Goal: Task Accomplishment & Management: Use online tool/utility

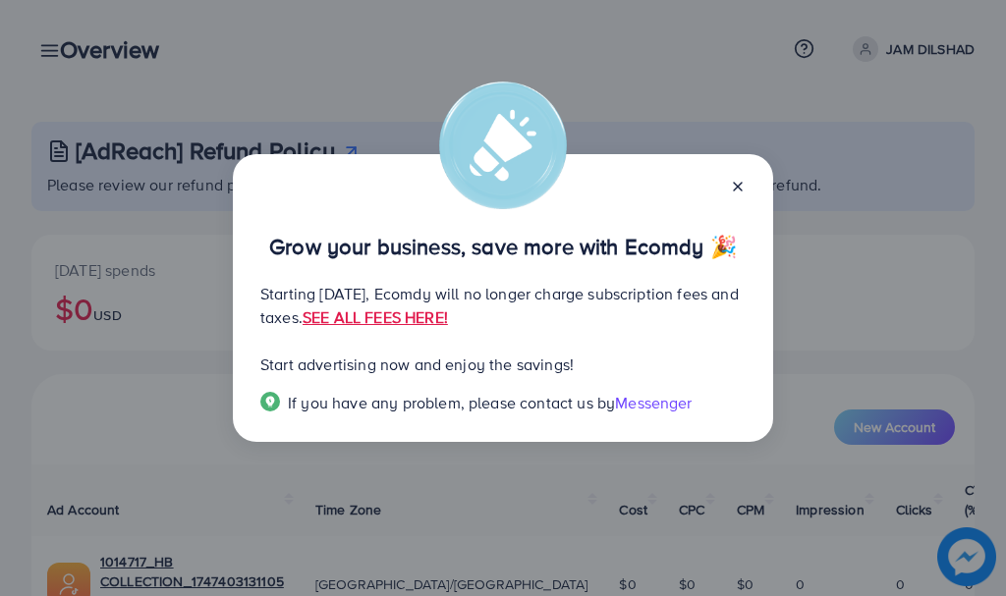
click at [740, 180] on icon at bounding box center [738, 187] width 16 height 16
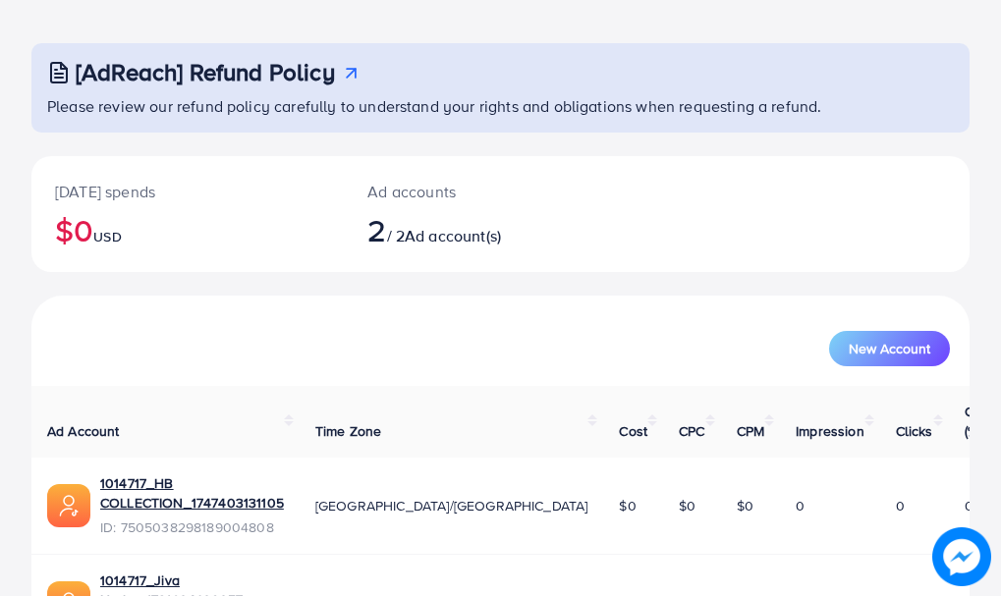
scroll to position [157, 0]
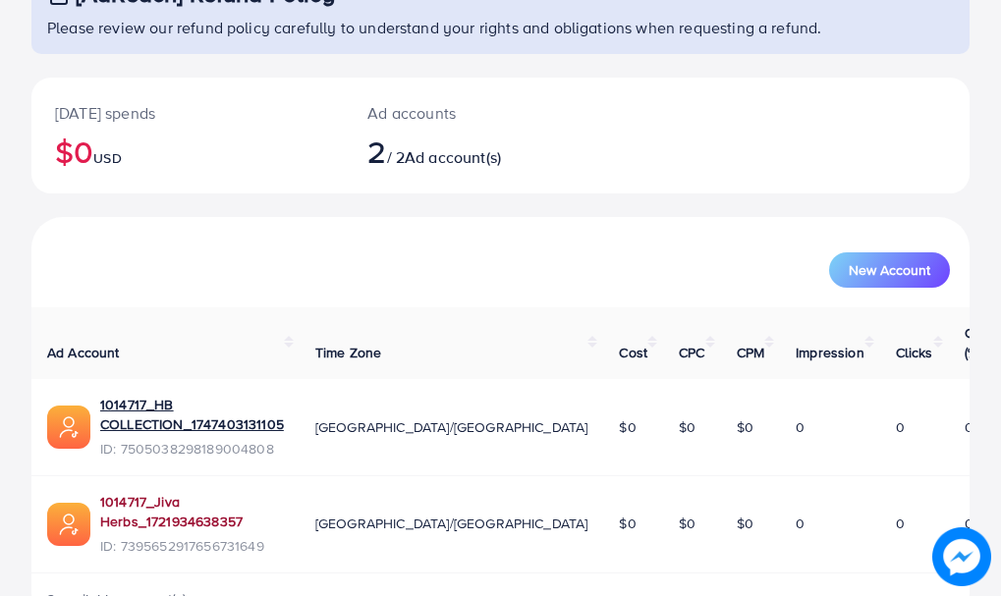
click at [271, 492] on link "1014717_Jiva Herbs_1721934638357" at bounding box center [192, 512] width 184 height 40
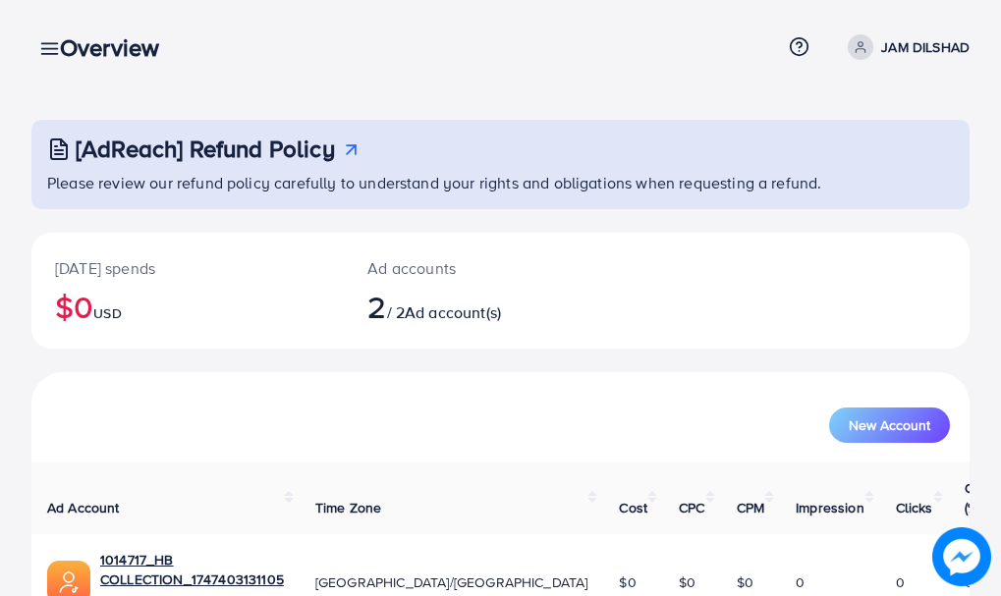
scroll to position [0, 0]
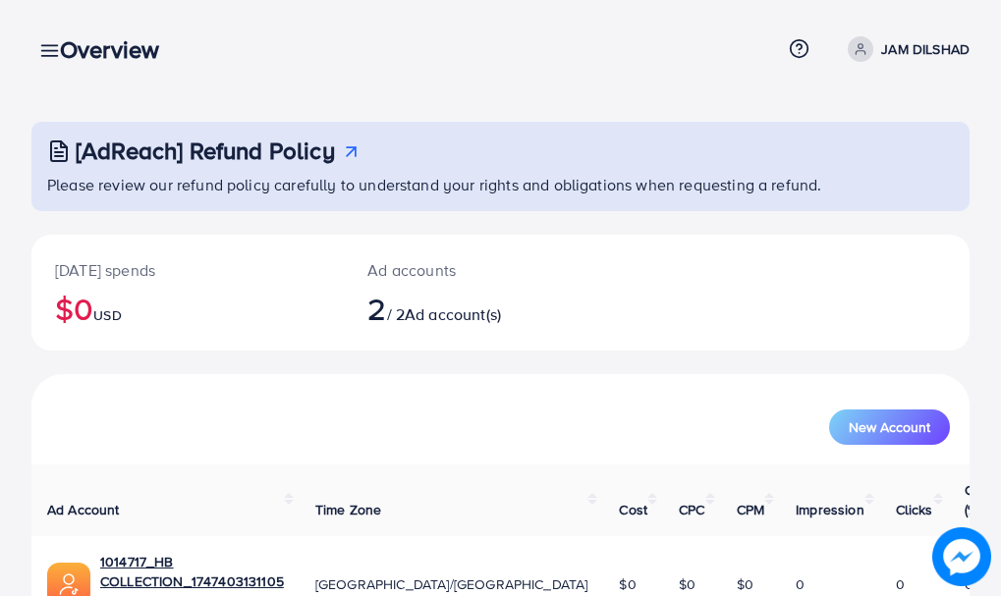
click at [57, 47] on div "Overview" at bounding box center [117, 49] width 146 height 28
click at [54, 50] on div "Overview" at bounding box center [117, 49] width 146 height 28
click at [45, 51] on div "Overview" at bounding box center [117, 49] width 146 height 28
click at [42, 48] on icon at bounding box center [49, 50] width 21 height 21
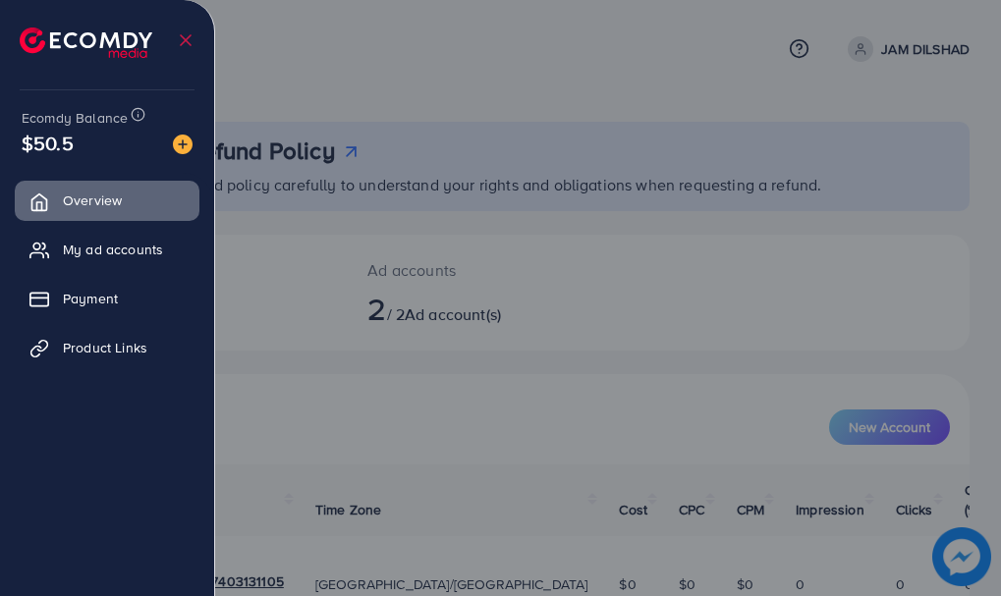
click at [182, 39] on icon at bounding box center [186, 40] width 20 height 20
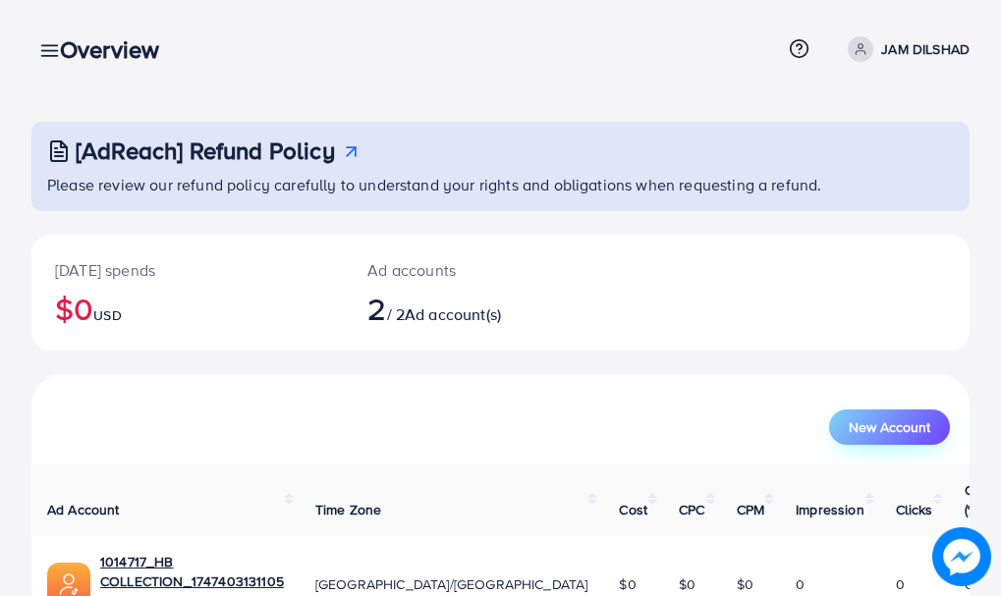
click at [901, 426] on span "New Account" at bounding box center [890, 427] width 82 height 14
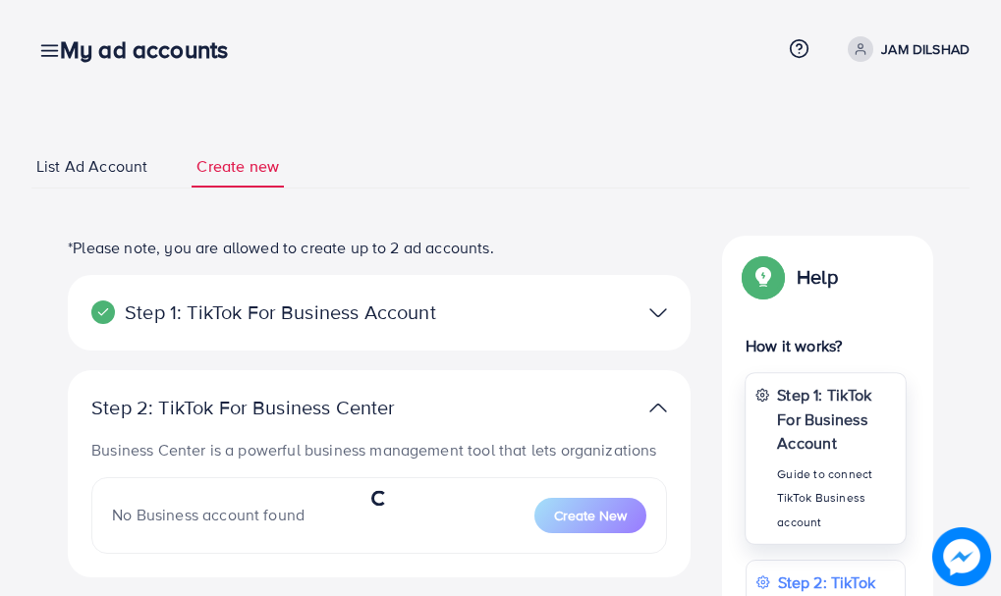
select select
